Goal: Task Accomplishment & Management: Manage account settings

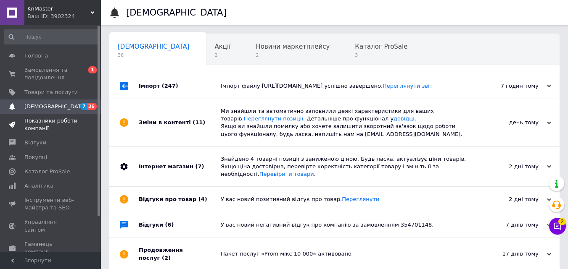
click at [51, 119] on span "Показники роботи компанії" at bounding box center [50, 124] width 53 height 15
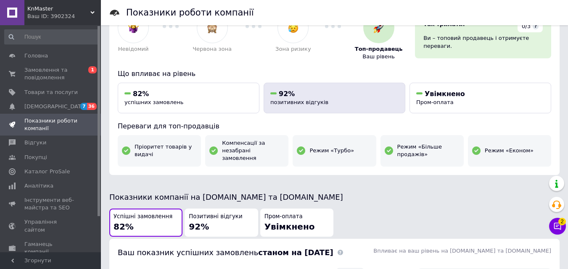
scroll to position [168, 0]
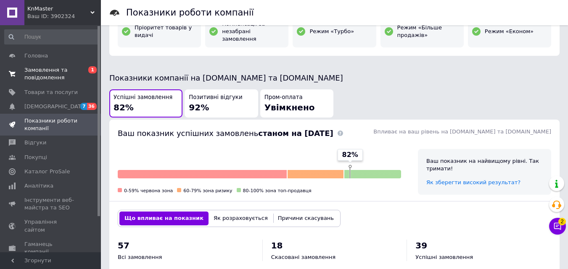
click at [55, 75] on span "Замовлення та повідомлення" at bounding box center [50, 73] width 53 height 15
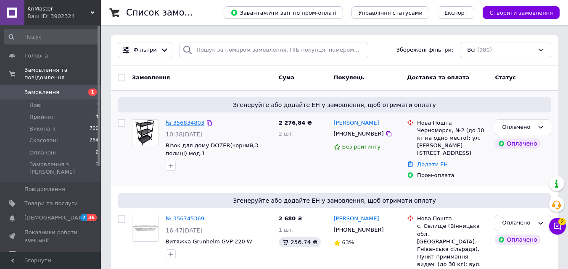
click at [194, 120] on link "№ 356834803" at bounding box center [185, 123] width 39 height 6
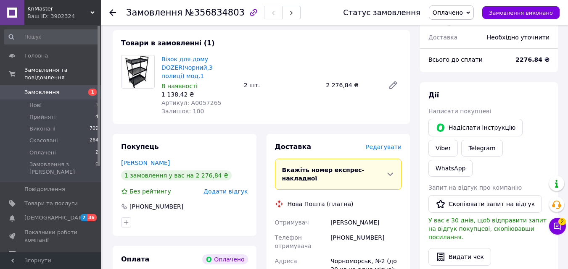
scroll to position [294, 0]
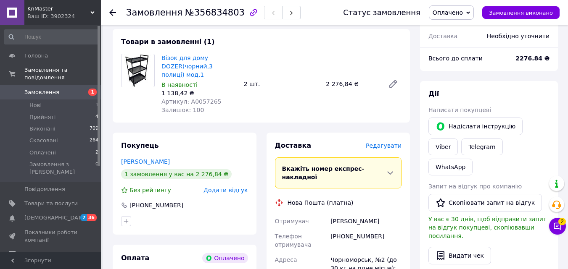
click at [110, 22] on div at bounding box center [117, 12] width 17 height 25
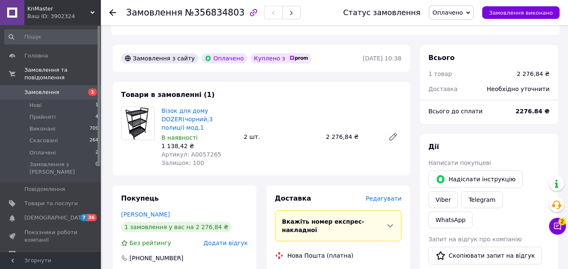
scroll to position [210, 0]
